Goal: Information Seeking & Learning: Learn about a topic

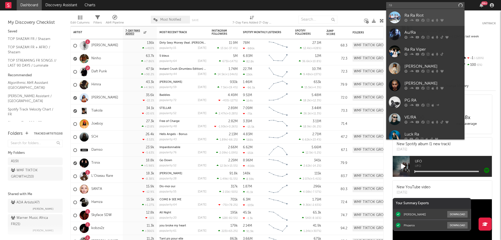
type input "r"
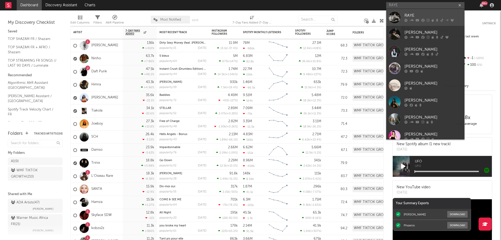
type input "RAYE"
click at [419, 20] on div at bounding box center [432, 20] width 57 height 3
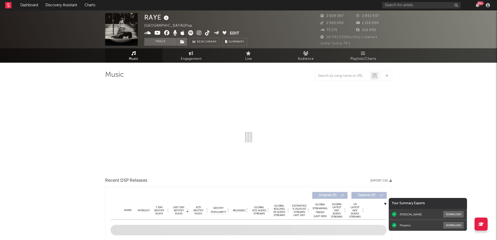
select select "6m"
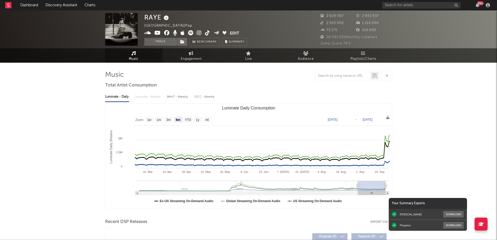
click at [133, 57] on span "Music" at bounding box center [134, 59] width 10 height 6
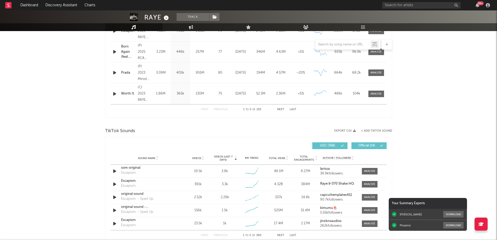
scroll to position [157, 0]
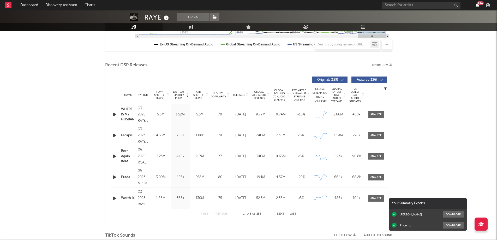
click at [476, 5] on icon "button" at bounding box center [478, 5] width 4 height 4
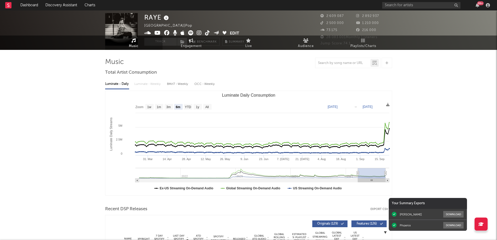
scroll to position [0, 0]
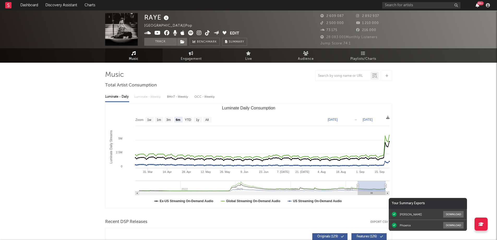
click at [477, 6] on icon "button" at bounding box center [478, 5] width 4 height 4
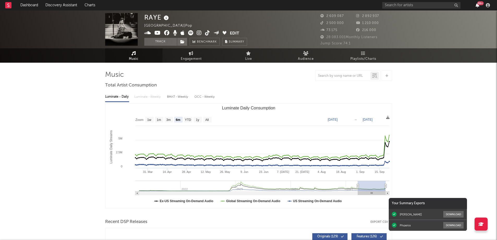
click at [477, 6] on icon "button" at bounding box center [478, 5] width 4 height 4
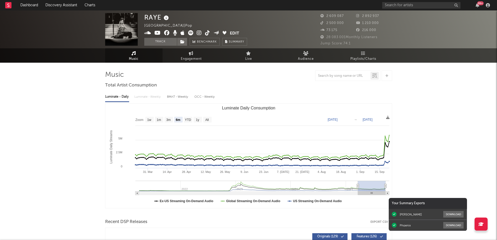
click at [141, 53] on link "Music" at bounding box center [133, 55] width 57 height 14
click at [476, 4] on icon "button" at bounding box center [478, 5] width 4 height 4
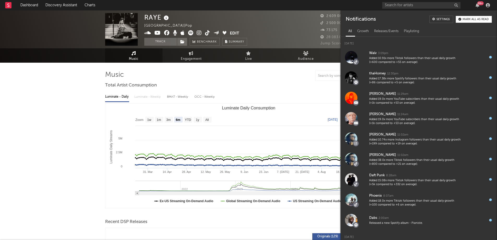
click at [477, 4] on div "99 +" at bounding box center [480, 3] width 7 height 4
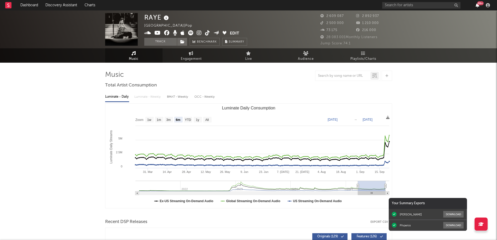
click at [478, 6] on icon "button" at bounding box center [478, 5] width 4 height 4
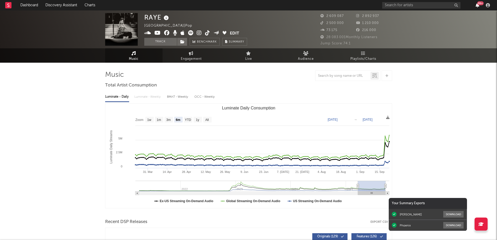
click at [476, 6] on icon "button" at bounding box center [478, 5] width 4 height 4
click at [408, 9] on div "99 +" at bounding box center [437, 5] width 110 height 10
click at [406, 5] on input "text" at bounding box center [421, 5] width 78 height 7
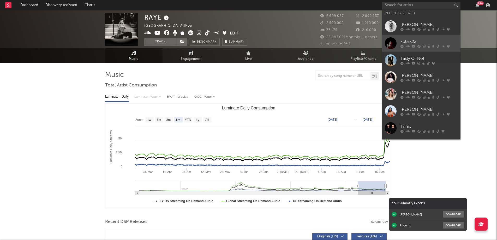
click at [406, 38] on div "kobzx2z" at bounding box center [428, 41] width 57 height 6
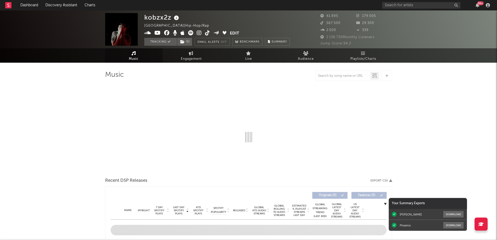
select select "6m"
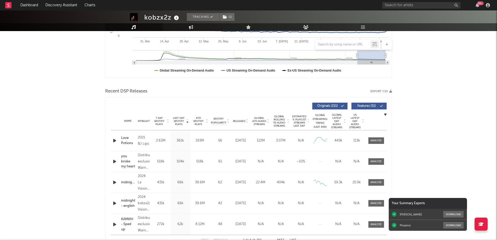
scroll to position [157, 0]
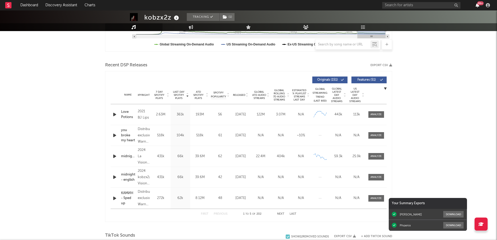
click at [476, 4] on icon "button" at bounding box center [478, 5] width 4 height 4
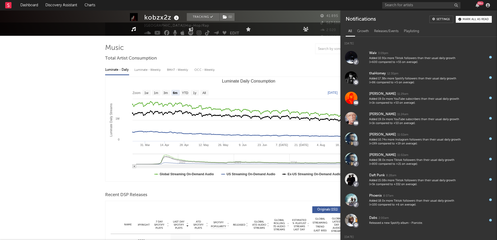
scroll to position [0, 0]
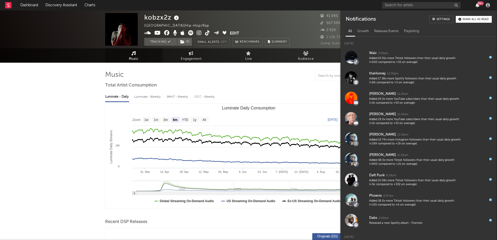
click at [478, 6] on icon "button" at bounding box center [478, 5] width 4 height 4
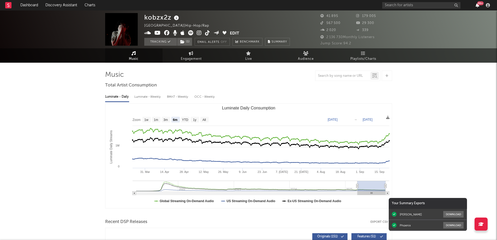
click at [478, 6] on icon "button" at bounding box center [478, 5] width 4 height 4
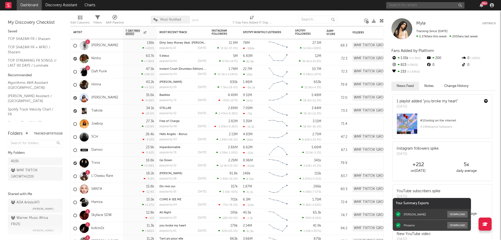
click at [415, 6] on input "text" at bounding box center [425, 5] width 78 height 7
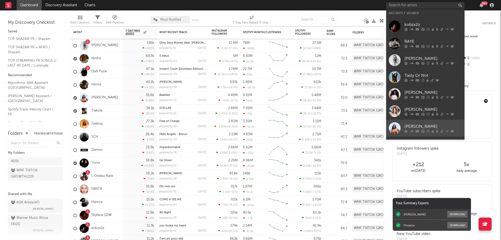
click at [408, 124] on div "[PERSON_NAME]" at bounding box center [432, 126] width 57 height 6
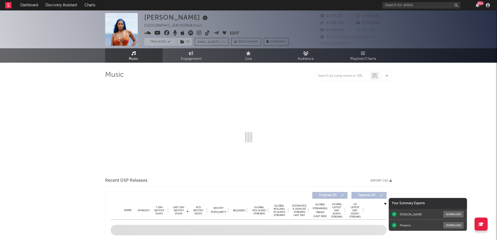
select select "6m"
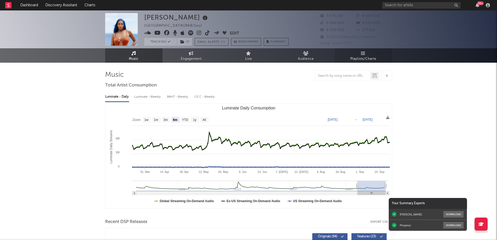
click at [366, 55] on link "Playlists/Charts" at bounding box center [363, 55] width 57 height 14
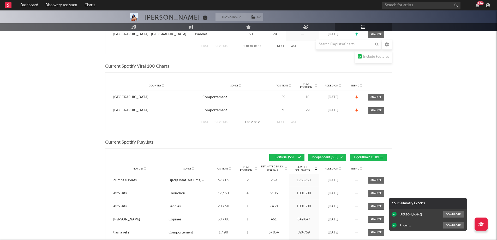
scroll to position [261, 0]
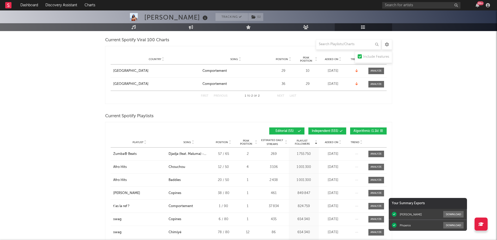
click at [330, 141] on span "Added On" at bounding box center [332, 142] width 14 height 3
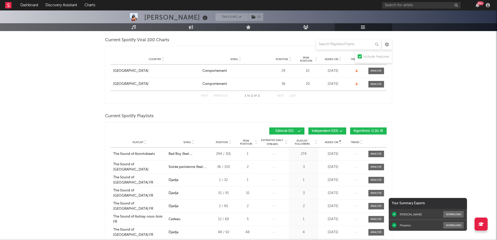
click at [330, 141] on span "Added On" at bounding box center [332, 142] width 14 height 3
